Goal: Task Accomplishment & Management: Manage account settings

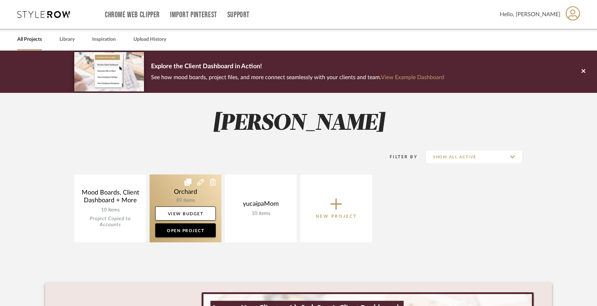
click at [201, 198] on link at bounding box center [186, 209] width 72 height 68
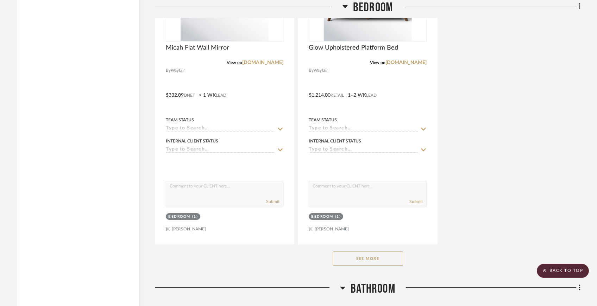
scroll to position [3888, 0]
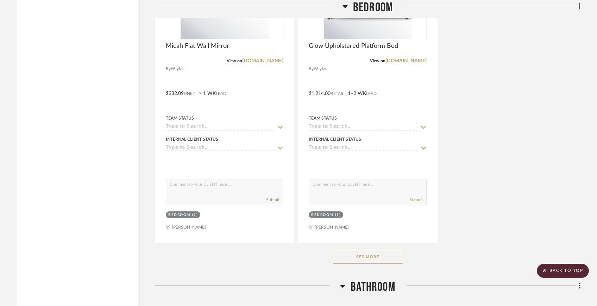
click at [381, 255] on button "See More" at bounding box center [368, 257] width 70 height 14
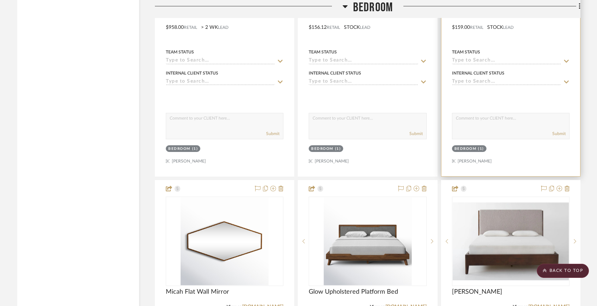
scroll to position [3672, 0]
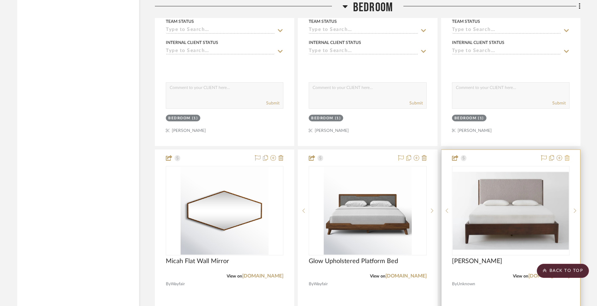
click at [569, 155] on icon at bounding box center [567, 158] width 5 height 6
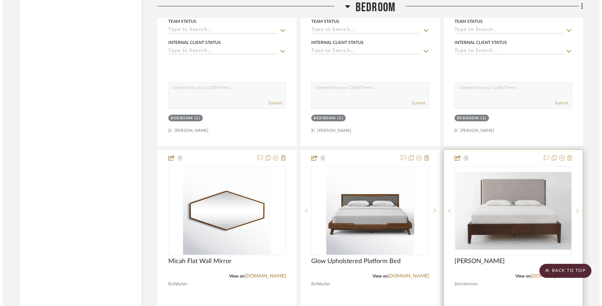
scroll to position [0, 0]
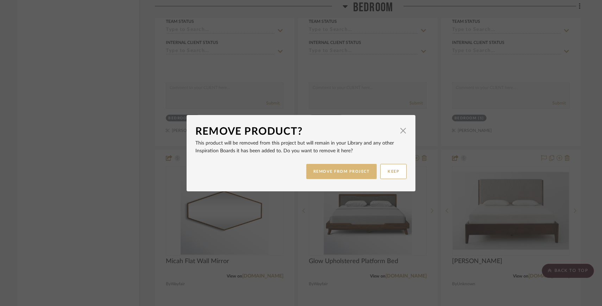
click at [355, 175] on button "REMOVE FROM PROJECT" at bounding box center [341, 171] width 71 height 15
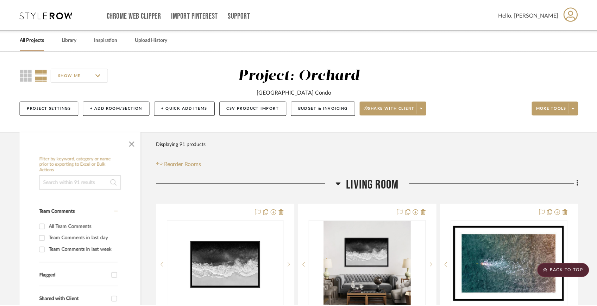
scroll to position [3672, 0]
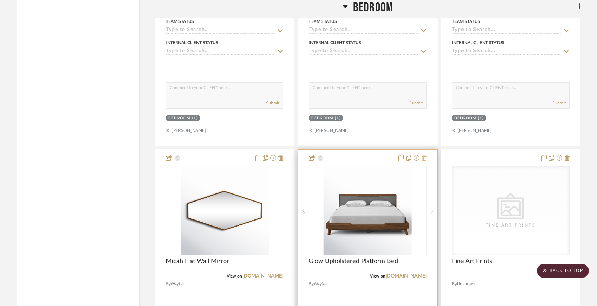
click at [426, 156] on icon at bounding box center [424, 158] width 5 height 6
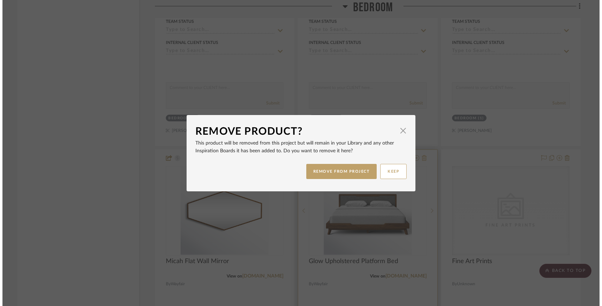
scroll to position [0, 0]
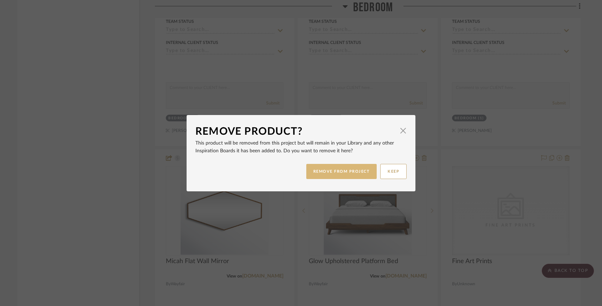
click at [357, 169] on button "REMOVE FROM PROJECT" at bounding box center [341, 171] width 71 height 15
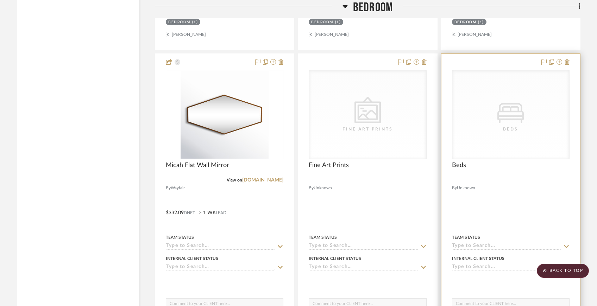
scroll to position [3759, 0]
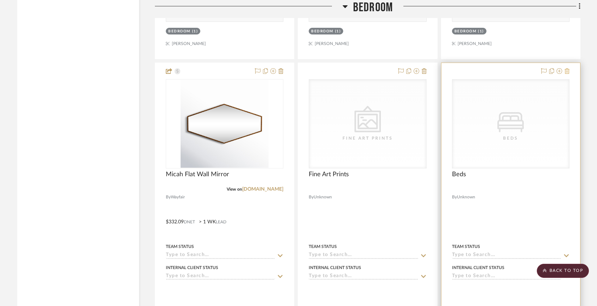
click at [569, 70] on icon at bounding box center [567, 71] width 5 height 6
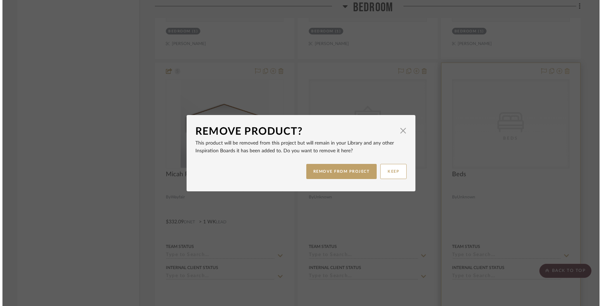
scroll to position [0, 0]
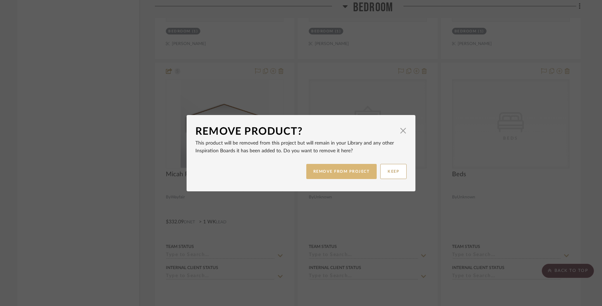
click at [349, 174] on button "REMOVE FROM PROJECT" at bounding box center [341, 171] width 71 height 15
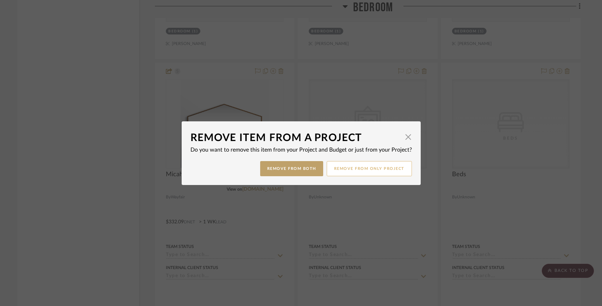
click at [340, 172] on button "Remove from only Project" at bounding box center [369, 168] width 85 height 15
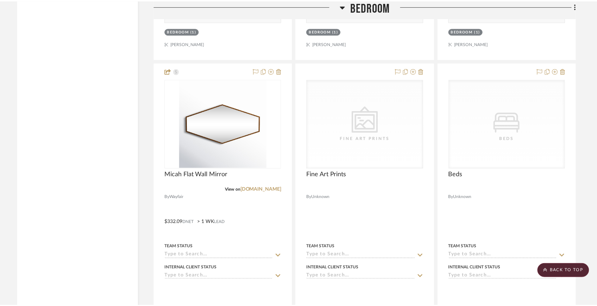
scroll to position [3759, 0]
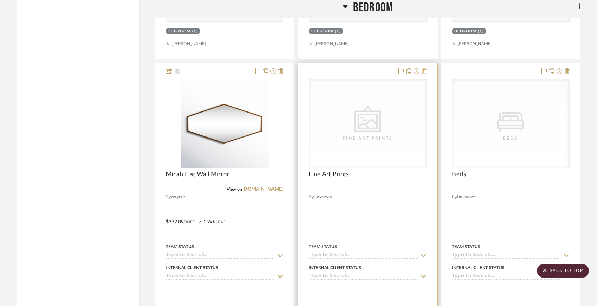
click at [425, 68] on icon at bounding box center [424, 71] width 5 height 6
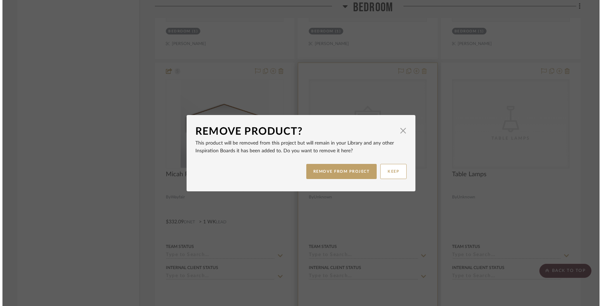
scroll to position [0, 0]
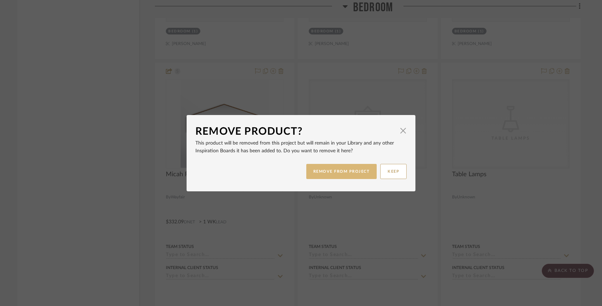
click at [360, 174] on button "REMOVE FROM PROJECT" at bounding box center [341, 171] width 71 height 15
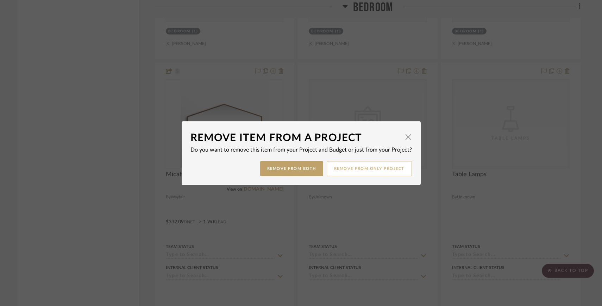
click at [375, 170] on button "Remove from only Project" at bounding box center [369, 168] width 85 height 15
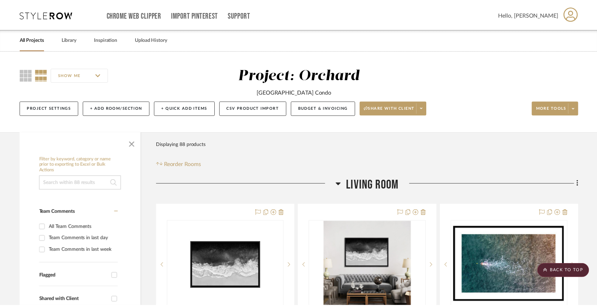
scroll to position [3759, 0]
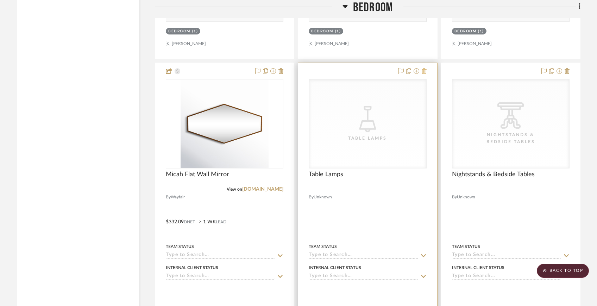
click at [425, 68] on icon at bounding box center [424, 71] width 5 height 6
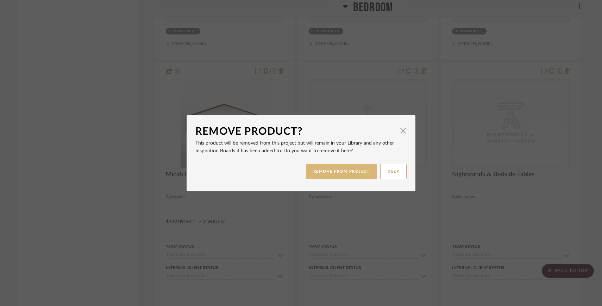
click at [363, 168] on button "REMOVE FROM PROJECT" at bounding box center [341, 171] width 71 height 15
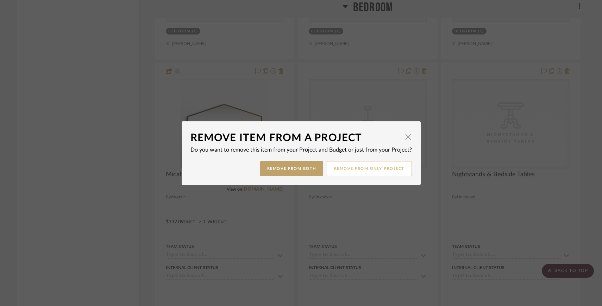
click at [364, 168] on button "Remove from only Project" at bounding box center [369, 168] width 85 height 15
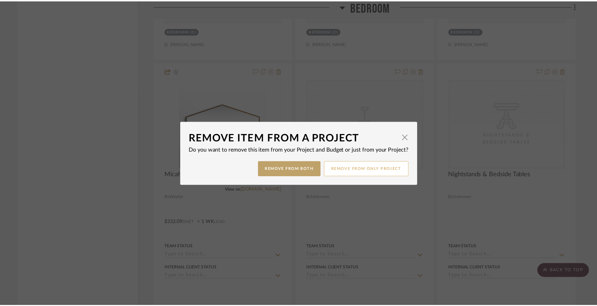
scroll to position [3759, 0]
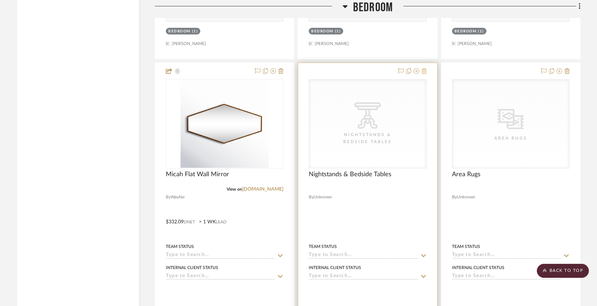
click at [424, 70] on icon at bounding box center [424, 71] width 5 height 6
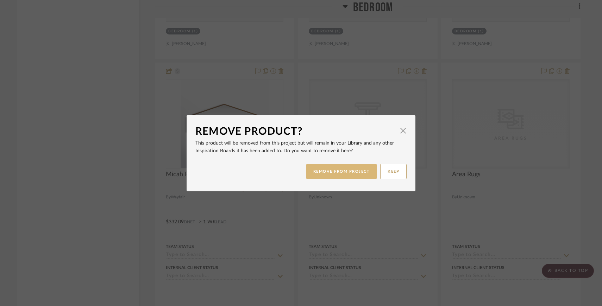
click at [351, 175] on button "REMOVE FROM PROJECT" at bounding box center [341, 171] width 71 height 15
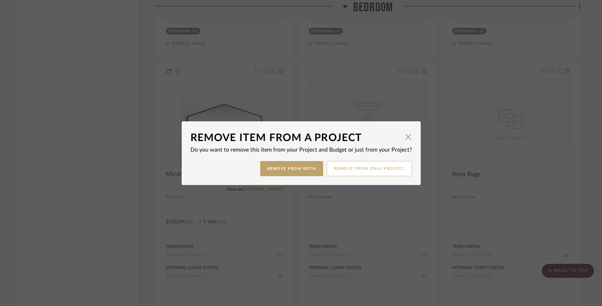
click at [370, 172] on button "Remove from only Project" at bounding box center [369, 168] width 85 height 15
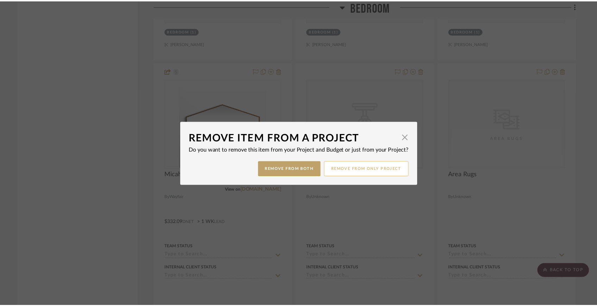
scroll to position [3759, 0]
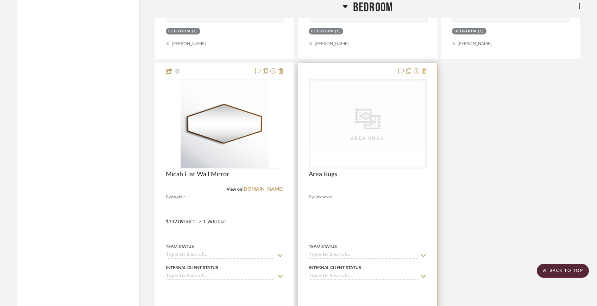
click at [426, 68] on icon at bounding box center [424, 71] width 5 height 6
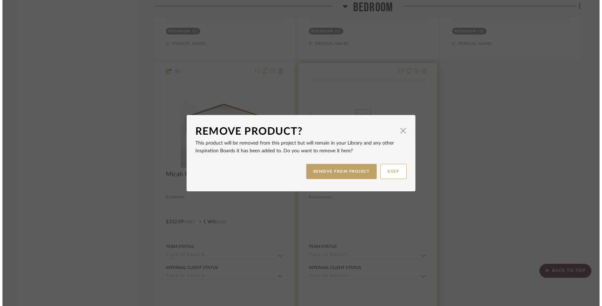
scroll to position [0, 0]
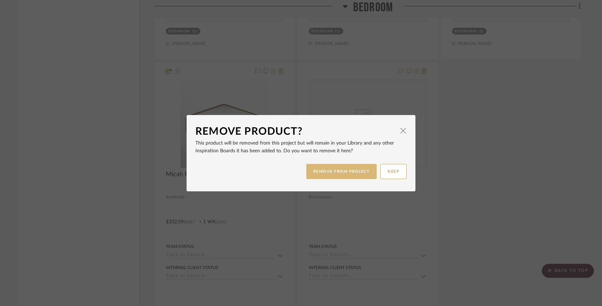
click at [358, 168] on button "REMOVE FROM PROJECT" at bounding box center [341, 171] width 71 height 15
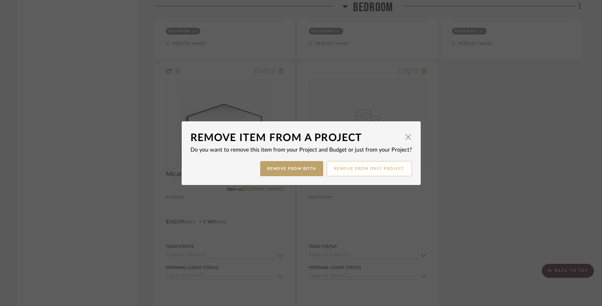
click at [370, 168] on button "Remove from only Project" at bounding box center [369, 168] width 85 height 15
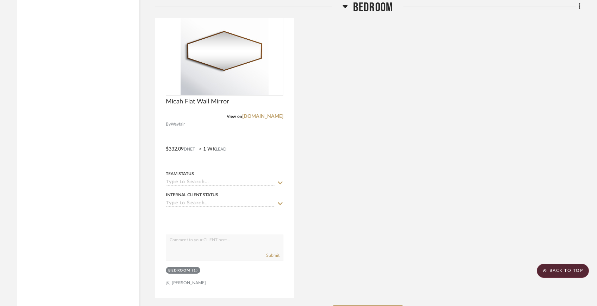
scroll to position [3830, 0]
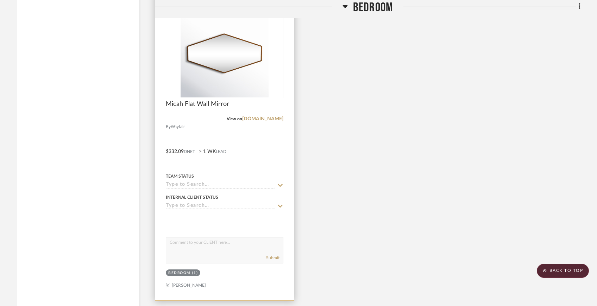
click at [191, 271] on div "Bedroom (1)" at bounding box center [183, 273] width 30 height 5
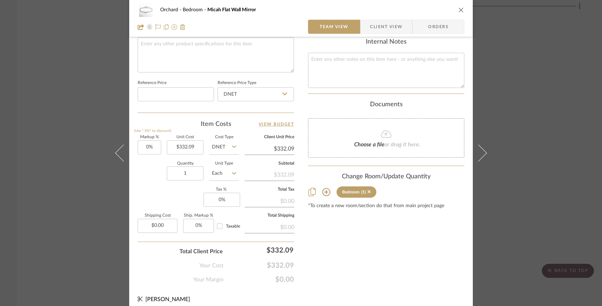
scroll to position [0, 0]
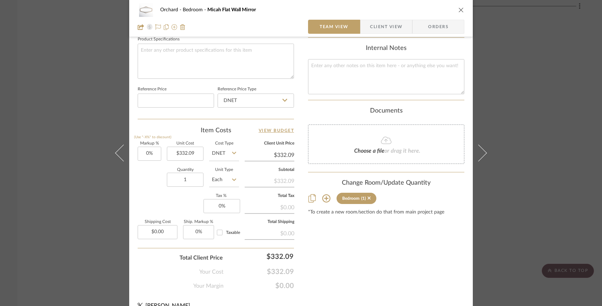
click at [326, 197] on icon at bounding box center [326, 198] width 8 height 8
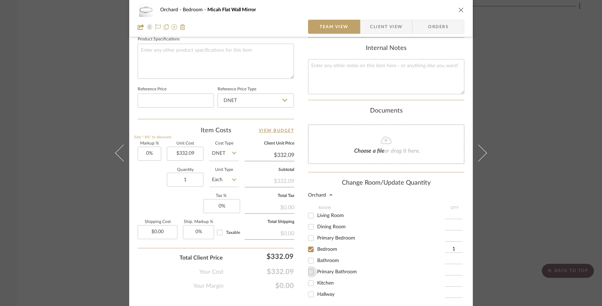
click at [309, 273] on input "Primary Bathroom" at bounding box center [310, 272] width 11 height 11
checkbox input "true"
type input "1"
click at [309, 250] on input "Bedroom" at bounding box center [310, 249] width 11 height 11
checkbox input "false"
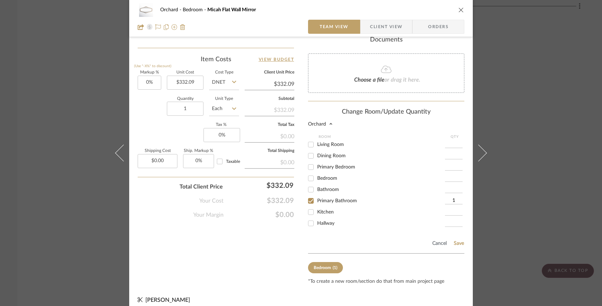
scroll to position [417, 0]
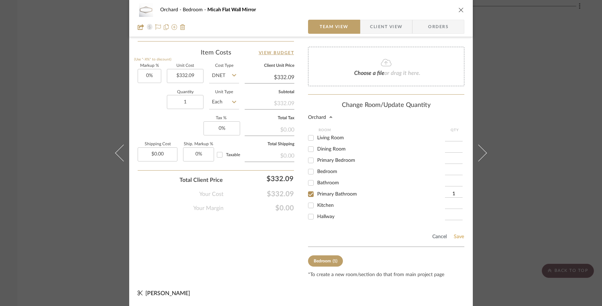
click at [458, 238] on button "Save" at bounding box center [459, 237] width 11 height 6
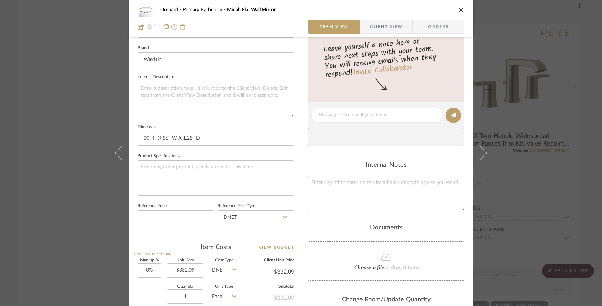
scroll to position [21, 0]
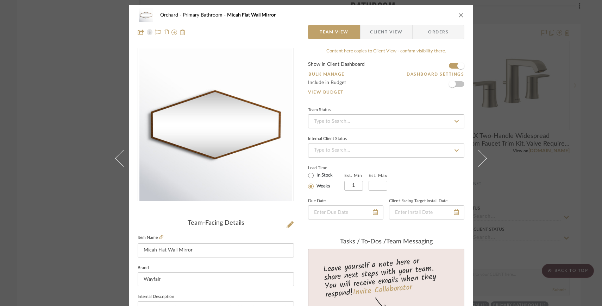
click at [459, 15] on icon "close" at bounding box center [462, 15] width 6 height 6
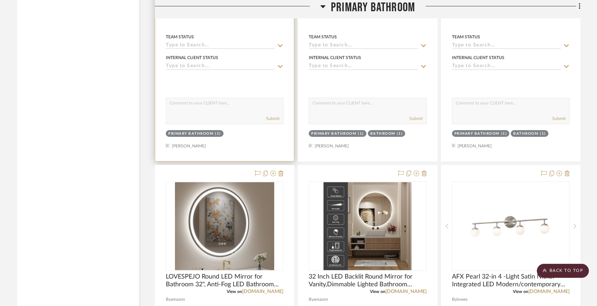
scroll to position [4943, 0]
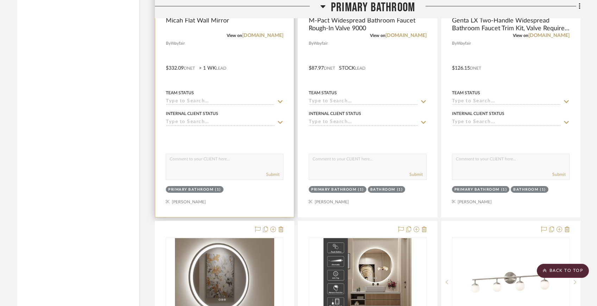
click at [219, 187] on div "(1)" at bounding box center [218, 189] width 6 height 5
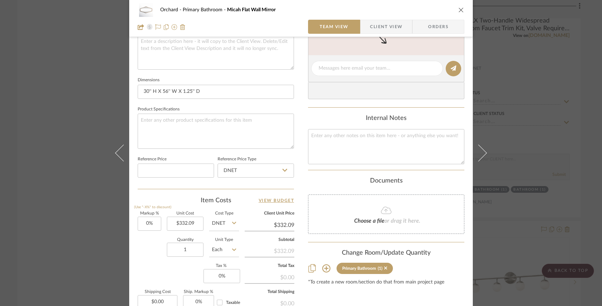
scroll to position [348, 0]
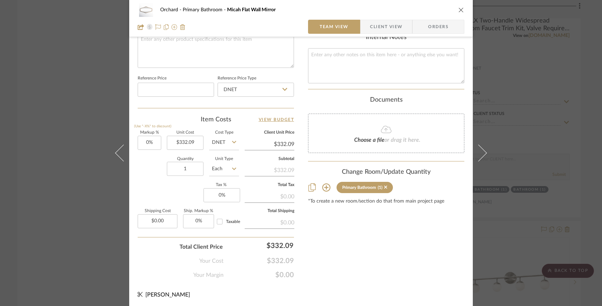
click at [322, 189] on icon at bounding box center [326, 188] width 8 height 8
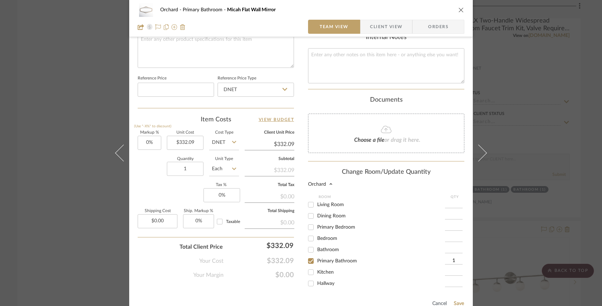
click at [309, 230] on input "Primary Bedroom" at bounding box center [310, 227] width 11 height 11
checkbox input "true"
type input "1"
click at [309, 261] on input "Primary Bathroom" at bounding box center [310, 261] width 11 height 11
checkbox input "false"
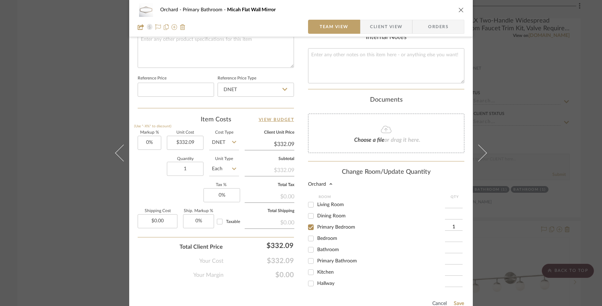
scroll to position [417, 0]
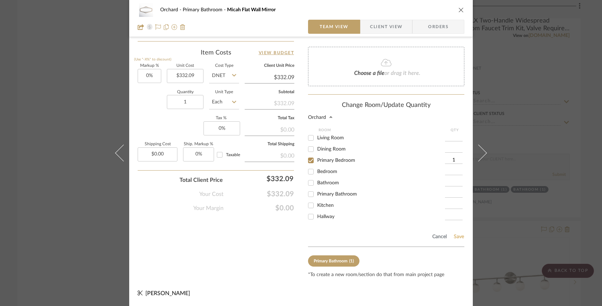
click at [459, 236] on button "Save" at bounding box center [459, 237] width 11 height 6
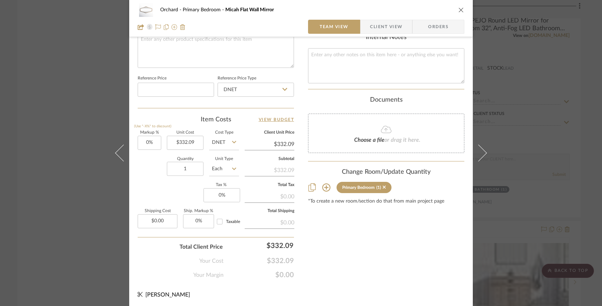
click at [460, 11] on icon "close" at bounding box center [462, 10] width 6 height 6
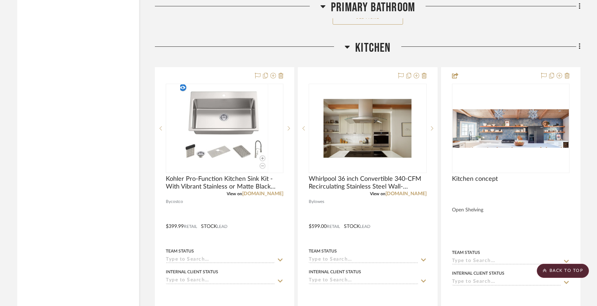
scroll to position [5811, 0]
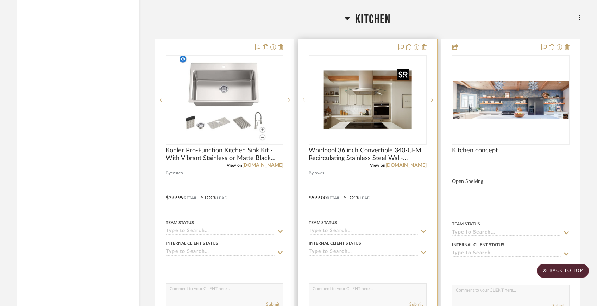
click at [343, 90] on img "0" at bounding box center [368, 100] width 88 height 88
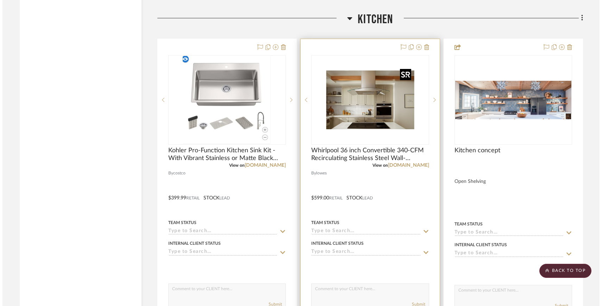
scroll to position [0, 0]
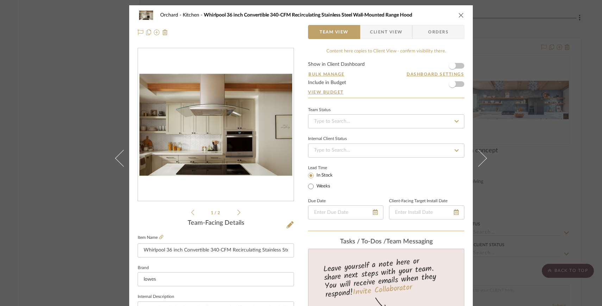
click at [524, 184] on div "Orchard Kitchen Whirlpool 36 inch Convertible 340-CFM Recirculating Stainless S…" at bounding box center [301, 153] width 602 height 306
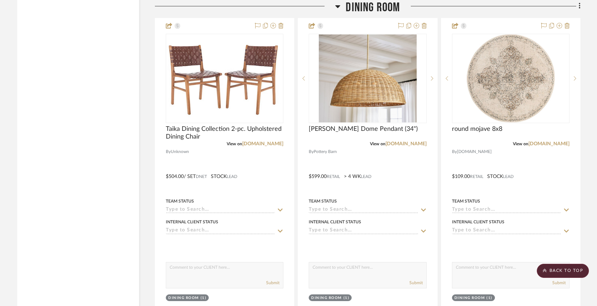
scroll to position [1342, 0]
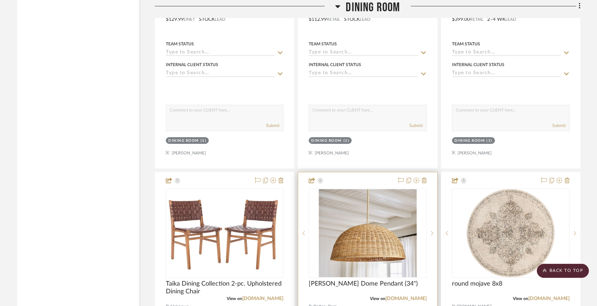
click at [400, 226] on img "0" at bounding box center [368, 234] width 98 height 88
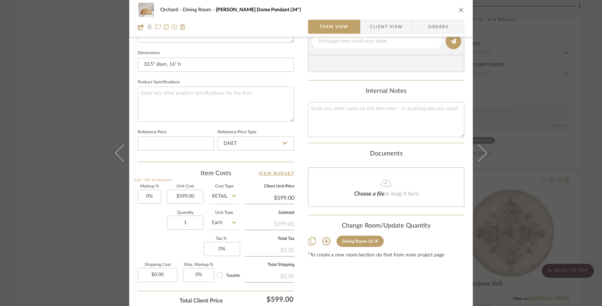
scroll to position [348, 0]
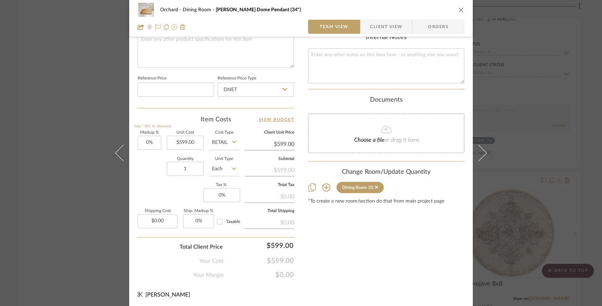
click at [459, 12] on icon "close" at bounding box center [462, 10] width 6 height 6
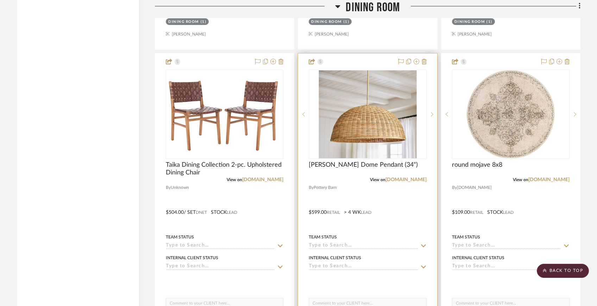
scroll to position [1492, 0]
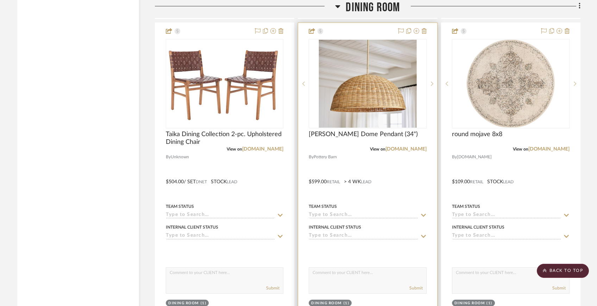
click at [408, 151] on div at bounding box center [367, 177] width 139 height 308
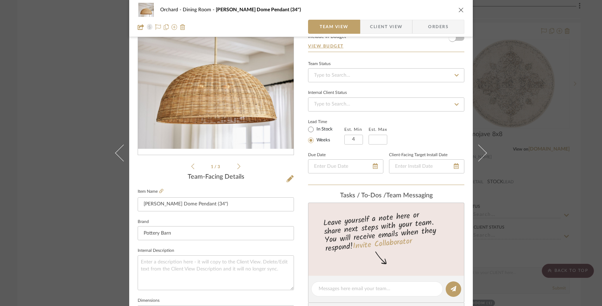
scroll to position [0, 0]
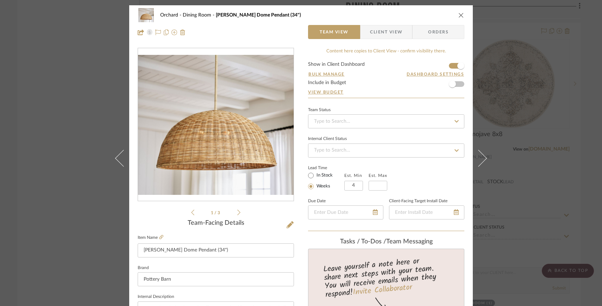
click at [383, 36] on span "Client View" at bounding box center [386, 32] width 32 height 14
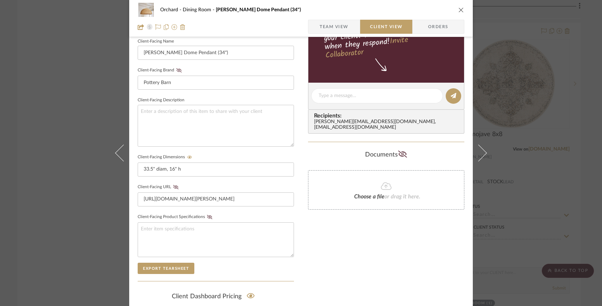
scroll to position [266, 0]
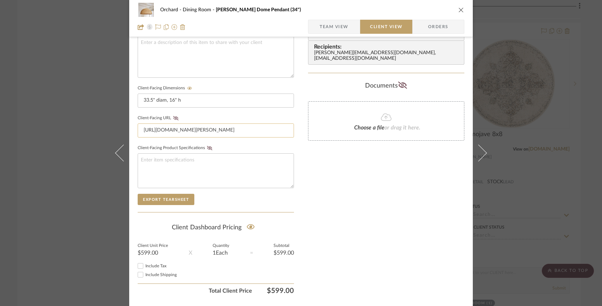
click at [252, 134] on input "[URL][DOMAIN_NAME][PERSON_NAME]" at bounding box center [216, 131] width 156 height 14
